Goal: Task Accomplishment & Management: Use online tool/utility

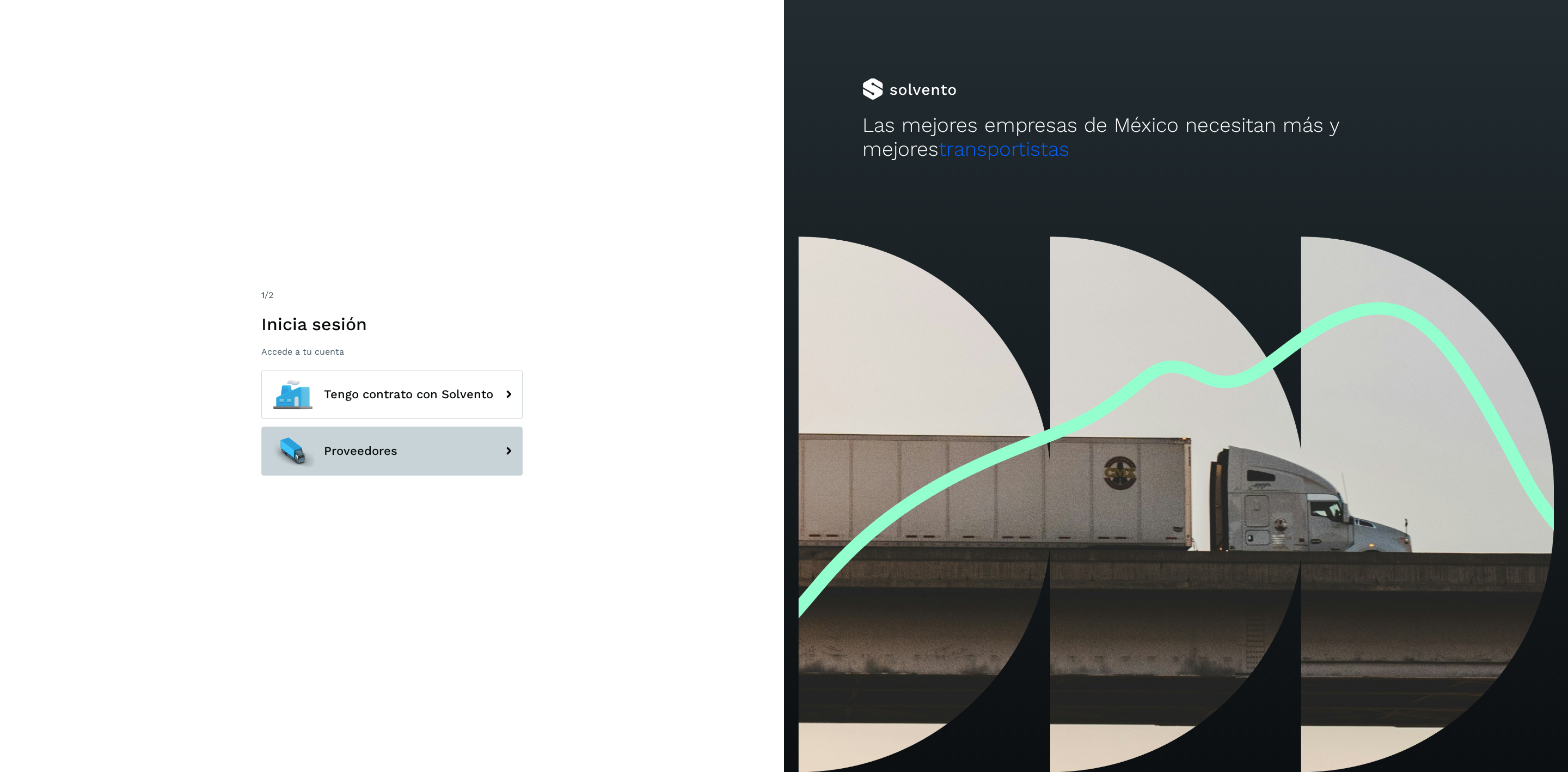
click at [446, 445] on button "Proveedores" at bounding box center [392, 450] width 261 height 49
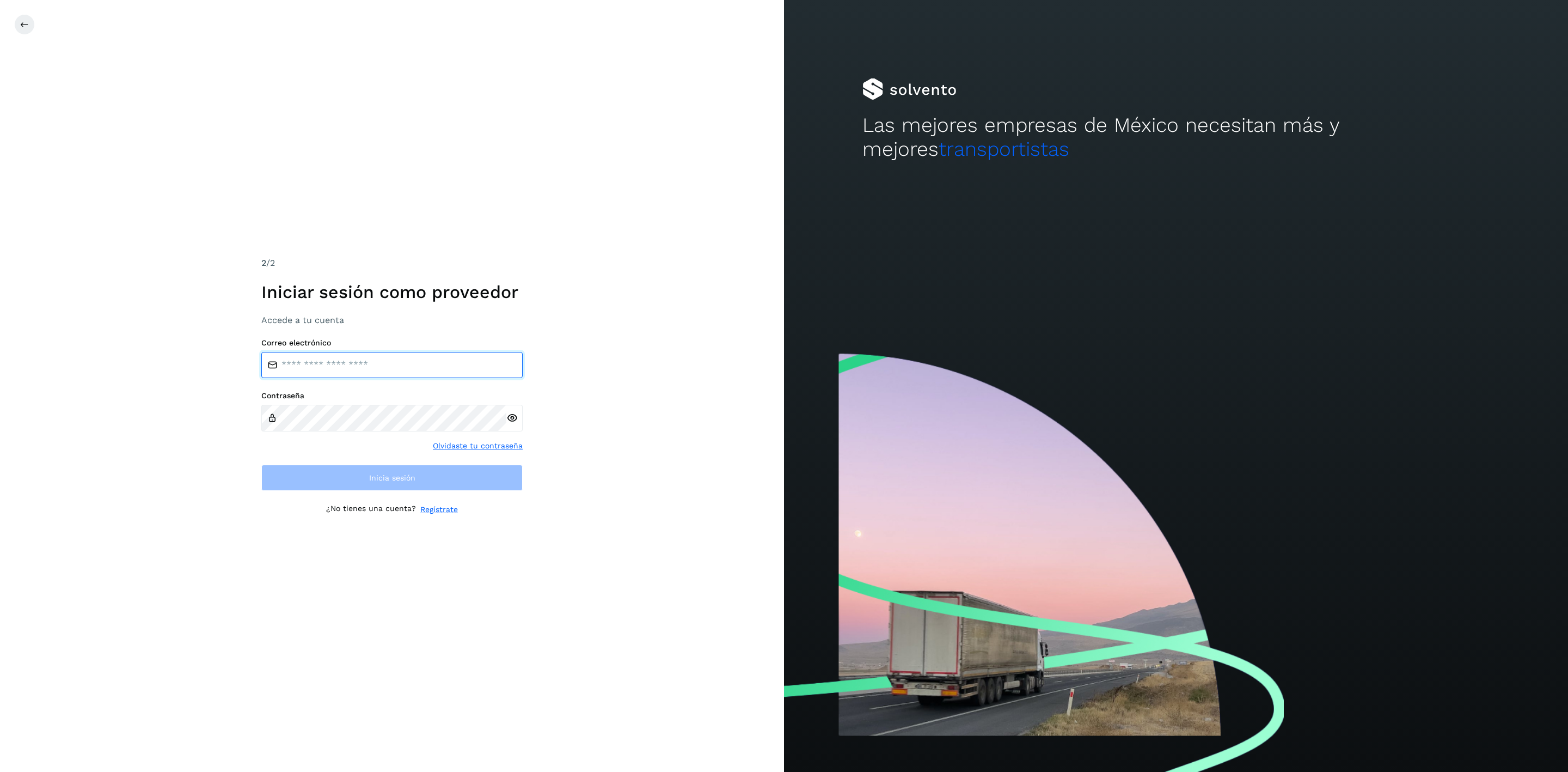
type input "**********"
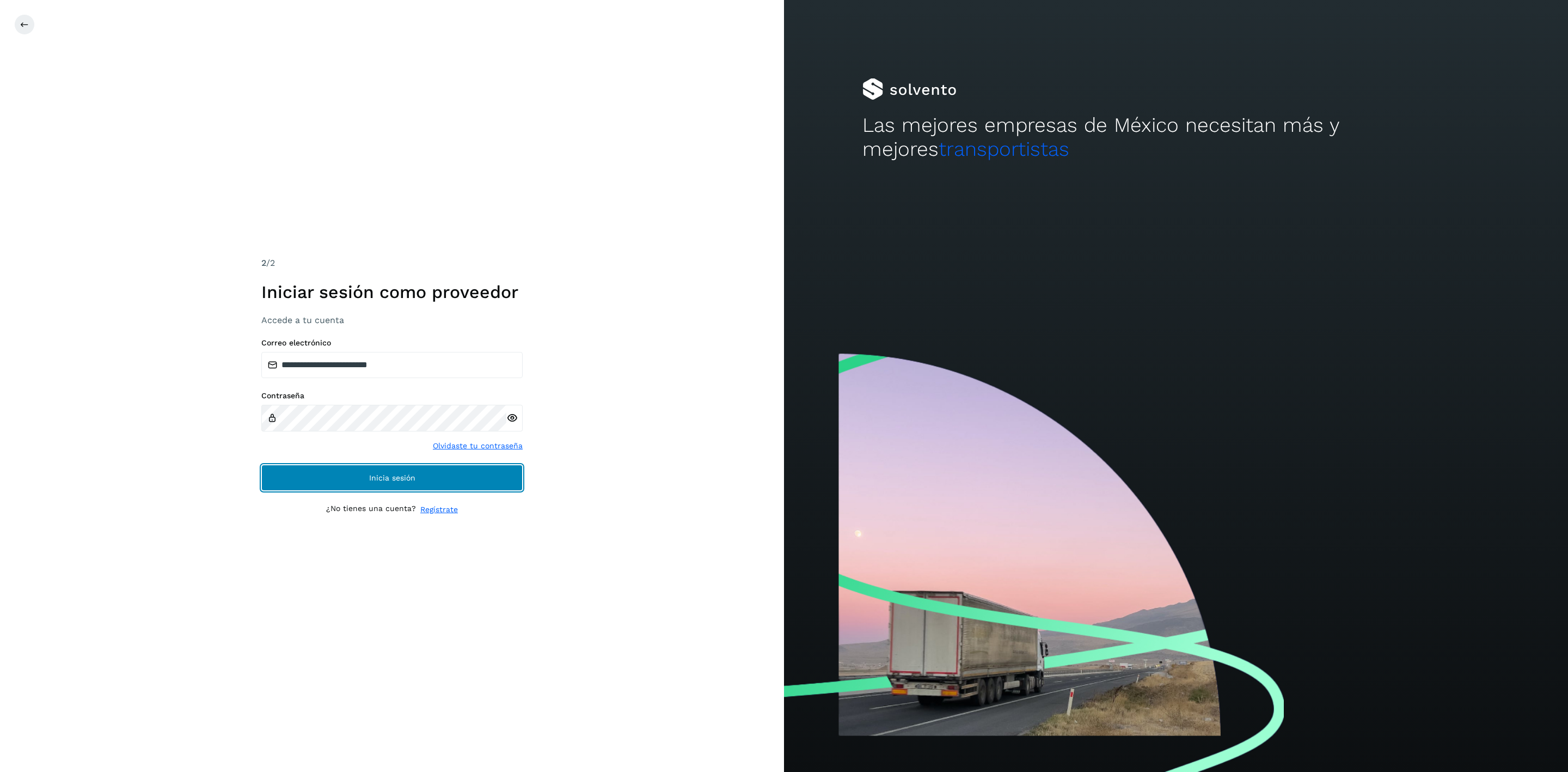
click at [492, 482] on button "Inicia sesión" at bounding box center [392, 477] width 261 height 26
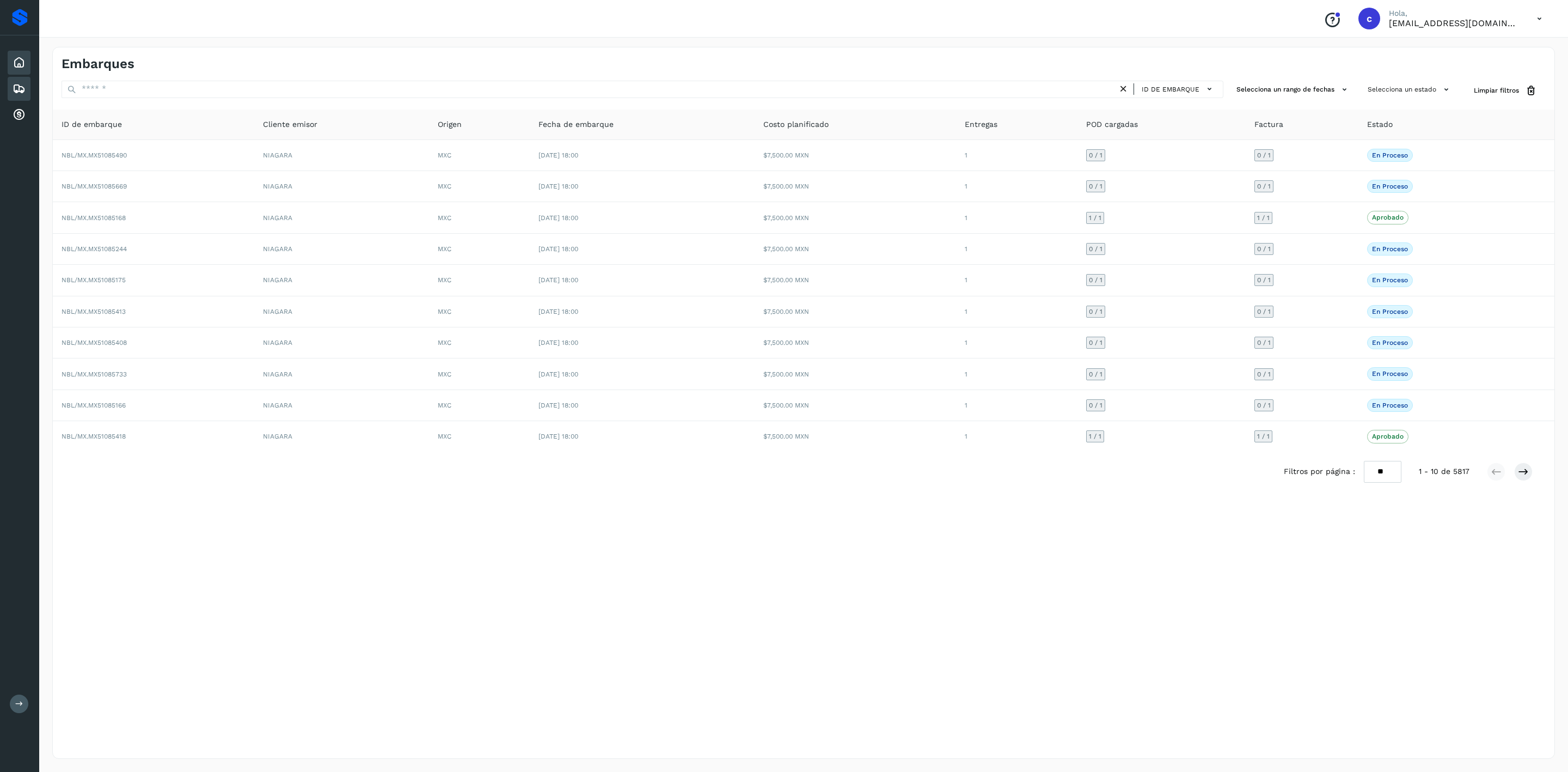
click at [11, 53] on div "Inicio" at bounding box center [19, 63] width 23 height 24
